Goal: Task Accomplishment & Management: Manage account settings

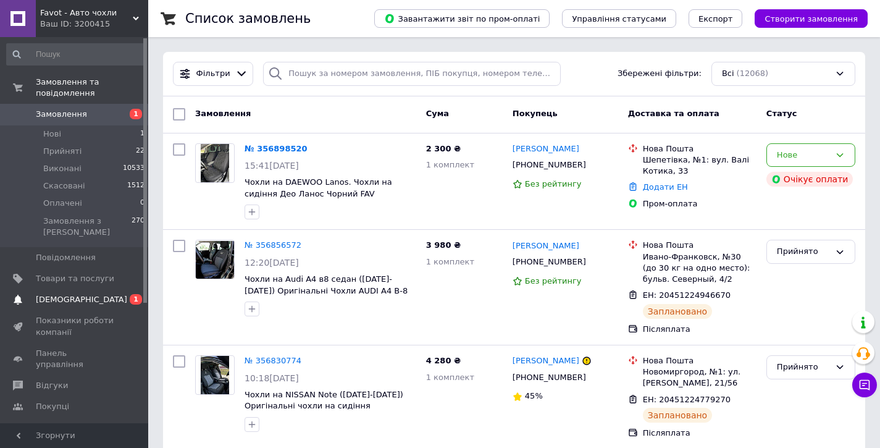
click at [97, 296] on span "[DEMOGRAPHIC_DATA]" at bounding box center [75, 299] width 78 height 11
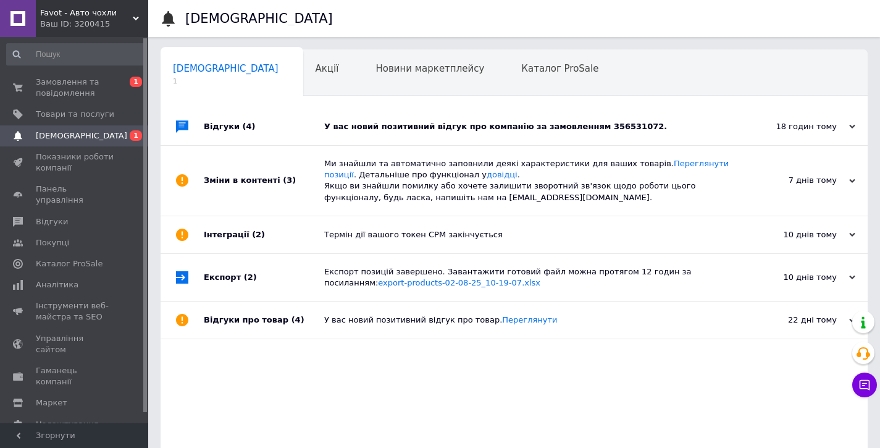
click at [294, 119] on div "Відгуки (4)" at bounding box center [264, 126] width 120 height 37
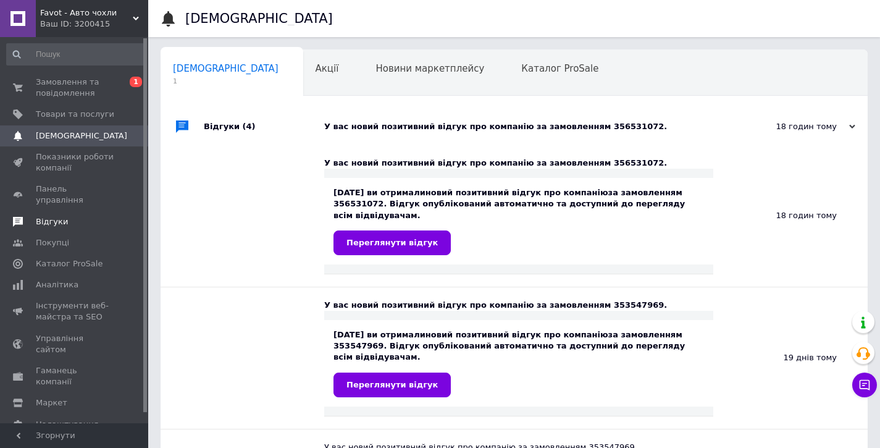
click at [86, 216] on span "Відгуки" at bounding box center [75, 221] width 78 height 11
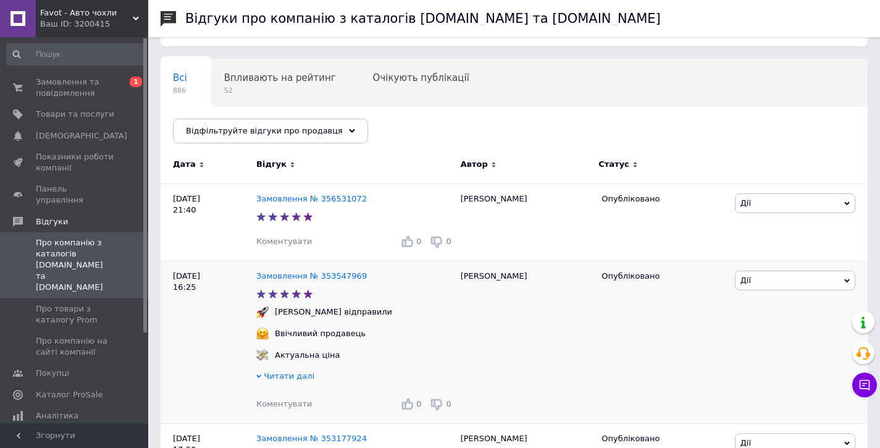
scroll to position [102, 0]
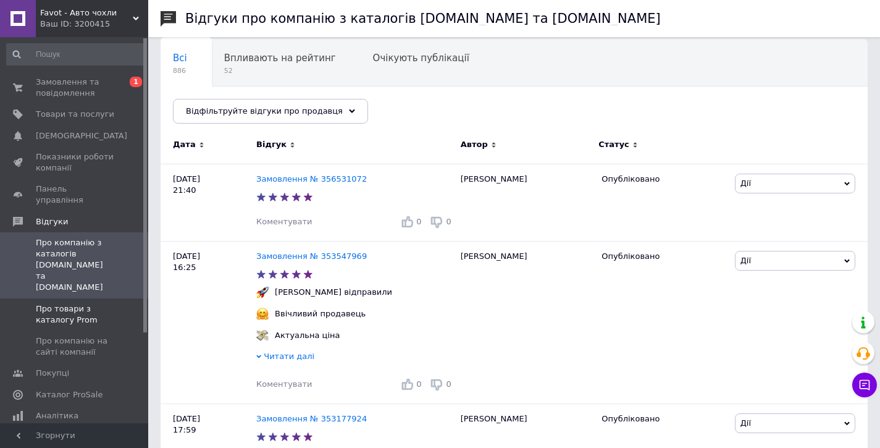
click at [63, 303] on span "Про товари з каталогу Prom" at bounding box center [75, 314] width 78 height 22
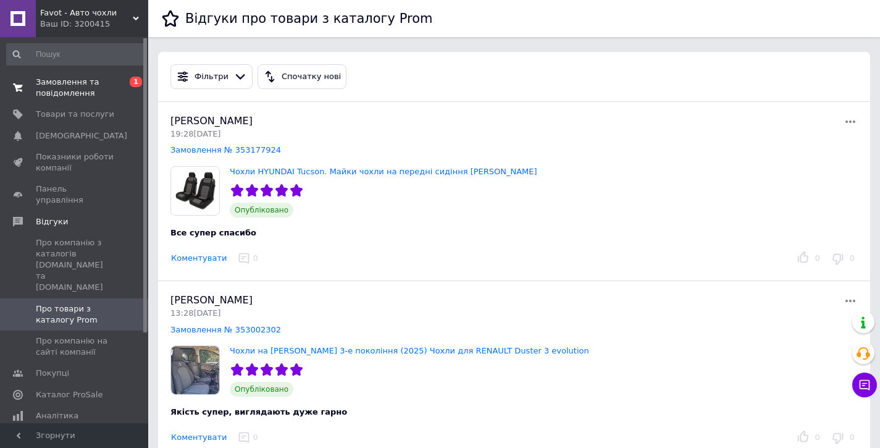
click at [77, 85] on span "Замовлення та повідомлення" at bounding box center [75, 88] width 78 height 22
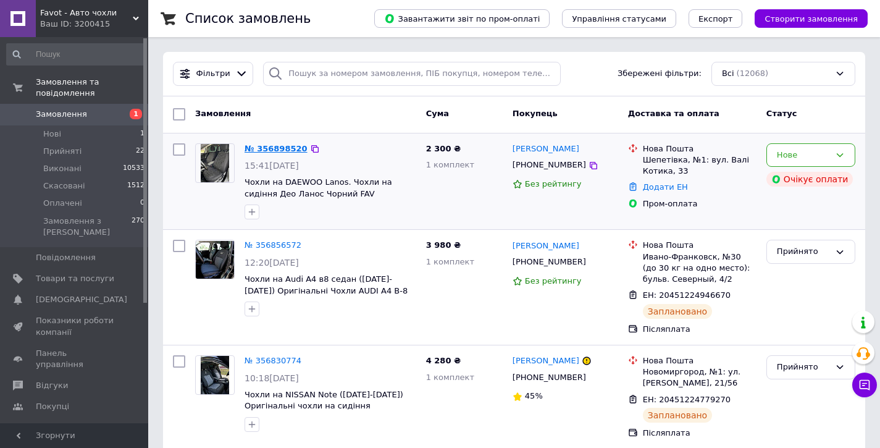
click at [284, 147] on link "№ 356898520" at bounding box center [275, 148] width 63 height 9
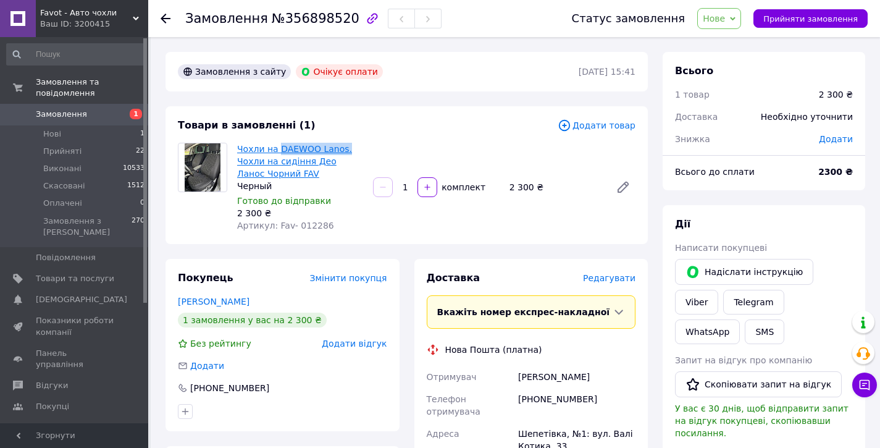
drag, startPoint x: 345, startPoint y: 149, endPoint x: 278, endPoint y: 148, distance: 66.7
click at [278, 148] on span "Чохли на DAEWOO Lanos. Чохли на сидіння Део Ланос Чорний FAV" at bounding box center [300, 161] width 126 height 37
copy link "DAEWOO Lanos."
click at [689, 304] on link "Viber" at bounding box center [696, 301] width 43 height 25
click at [167, 17] on icon at bounding box center [165, 19] width 10 height 10
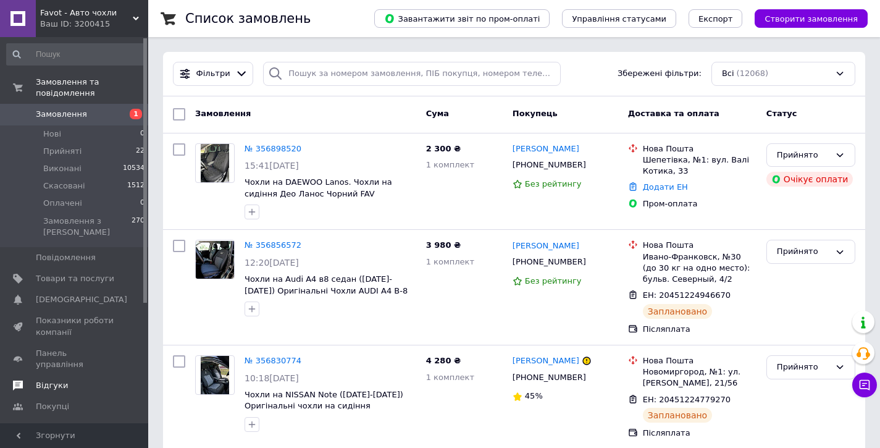
click at [58, 380] on span "Відгуки" at bounding box center [52, 385] width 32 height 11
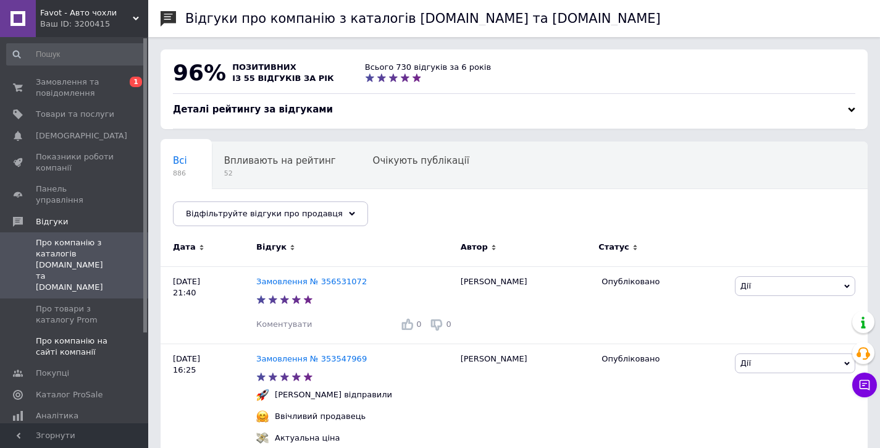
click at [74, 335] on span "Про компанію на сайті компанії" at bounding box center [75, 346] width 78 height 22
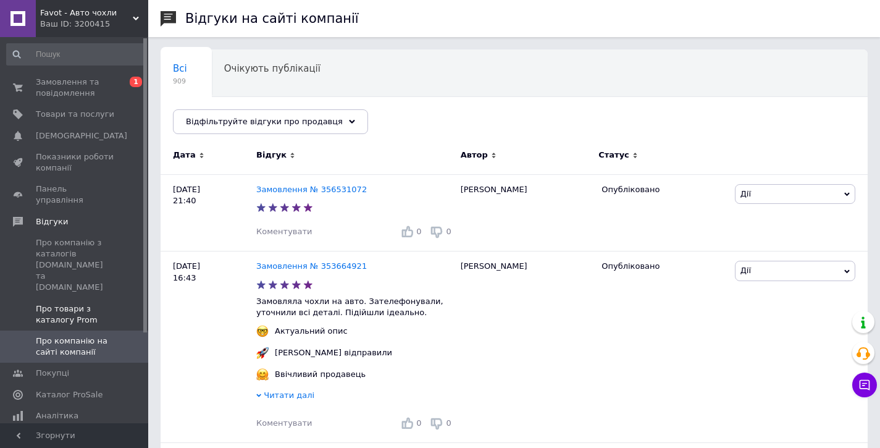
click at [51, 303] on span "Про товари з каталогу Prom" at bounding box center [75, 314] width 78 height 22
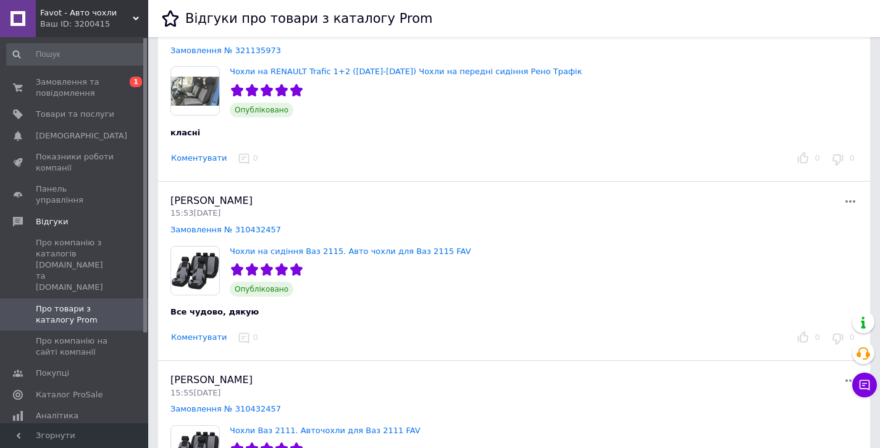
scroll to position [3498, 0]
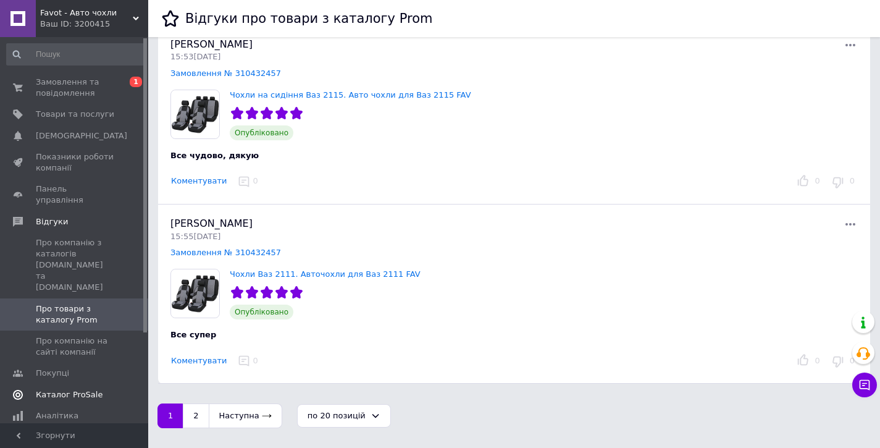
click at [83, 389] on span "Каталог ProSale" at bounding box center [69, 394] width 67 height 11
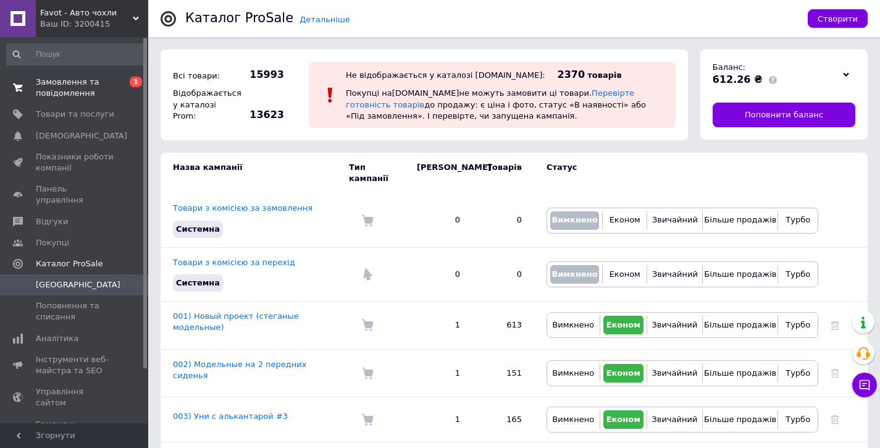
click at [60, 87] on span "Замовлення та повідомлення" at bounding box center [75, 88] width 78 height 22
